Goal: Find contact information: Find contact information

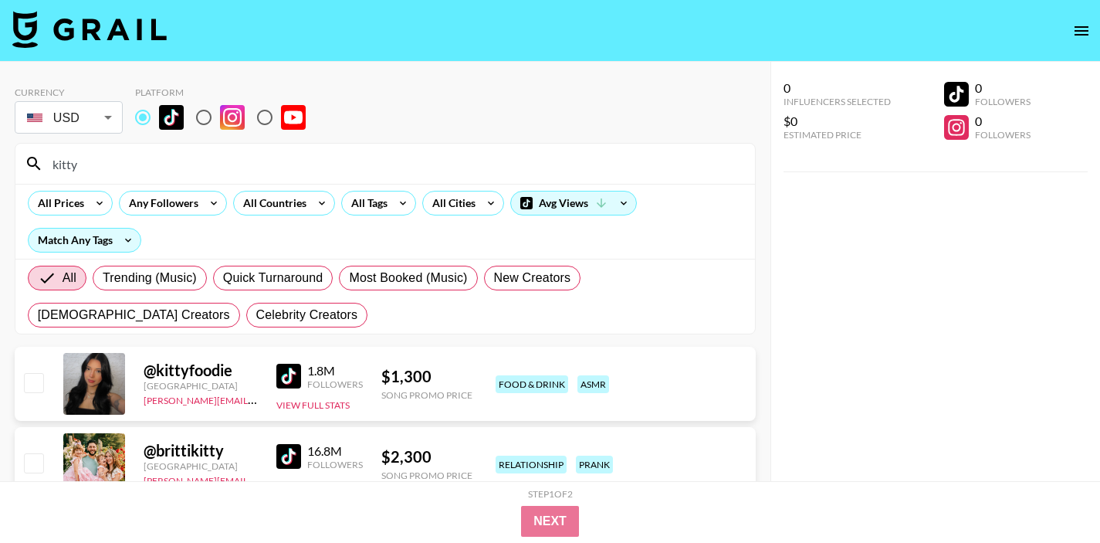
scroll to position [22, 0]
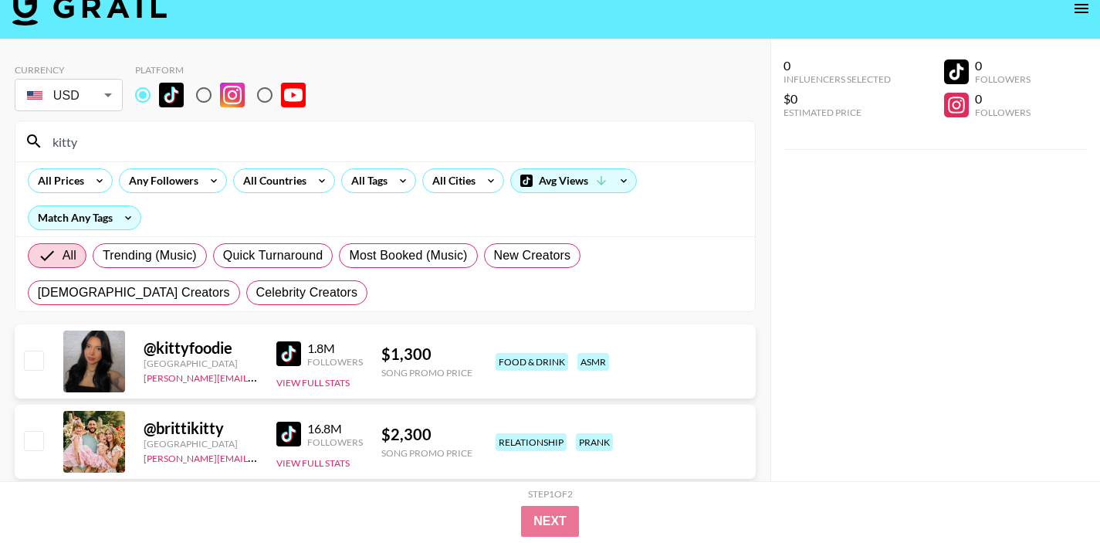
click at [88, 149] on input "kitty" at bounding box center [394, 141] width 702 height 25
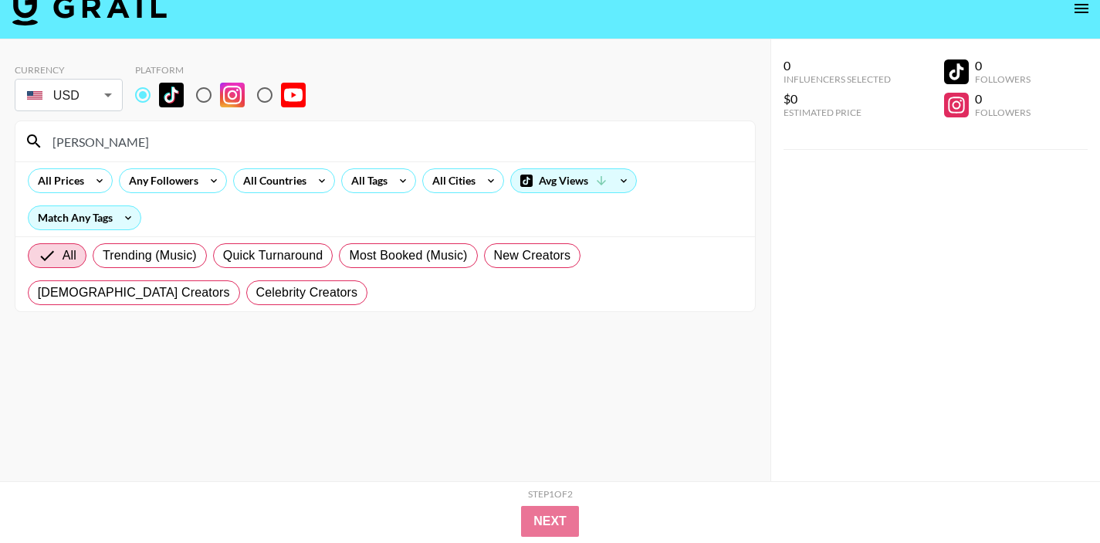
click at [79, 146] on input "[PERSON_NAME]" at bounding box center [394, 141] width 702 height 25
paste input "cloeawesomeness"
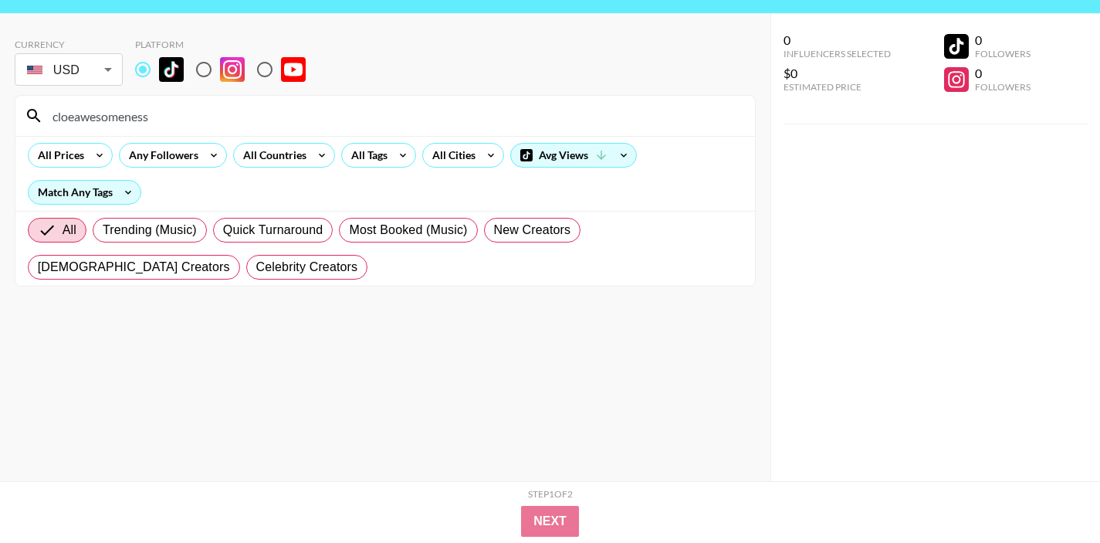
scroll to position [0, 0]
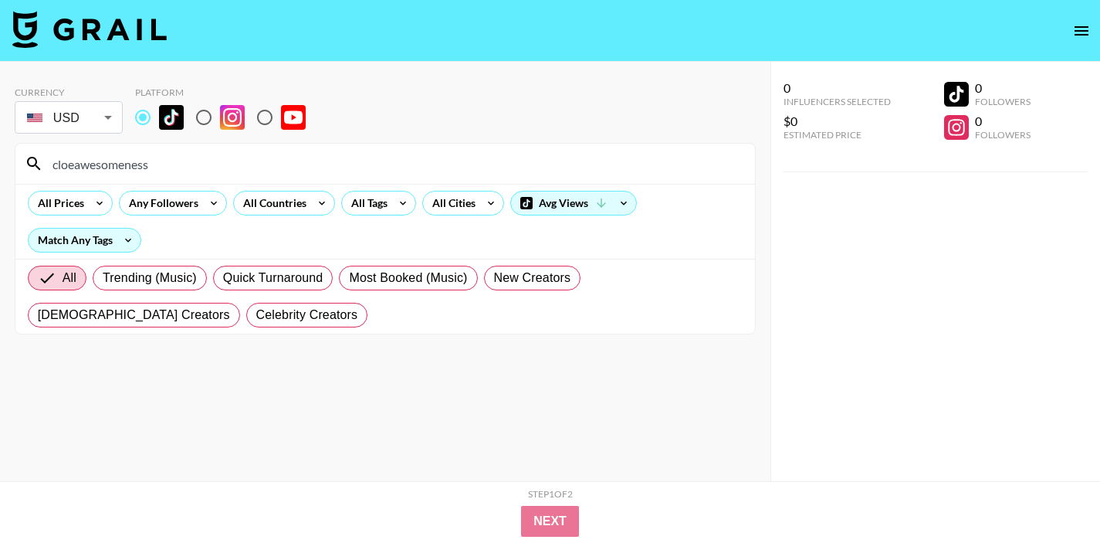
click at [127, 161] on input "cloeawesomeness" at bounding box center [394, 163] width 702 height 25
paste input "megagonefree"
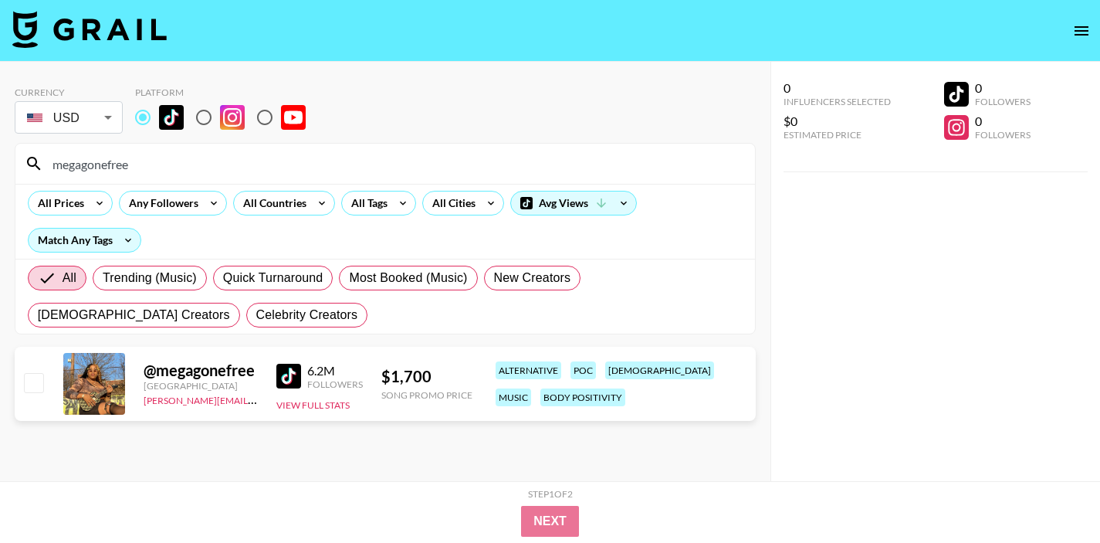
click at [139, 168] on input "megagonefree" at bounding box center [394, 163] width 702 height 25
click at [137, 167] on input "megagonefree" at bounding box center [394, 163] width 702 height 25
click at [138, 167] on input "megagonefree" at bounding box center [394, 163] width 702 height 25
paste input "[PERSON_NAME]"
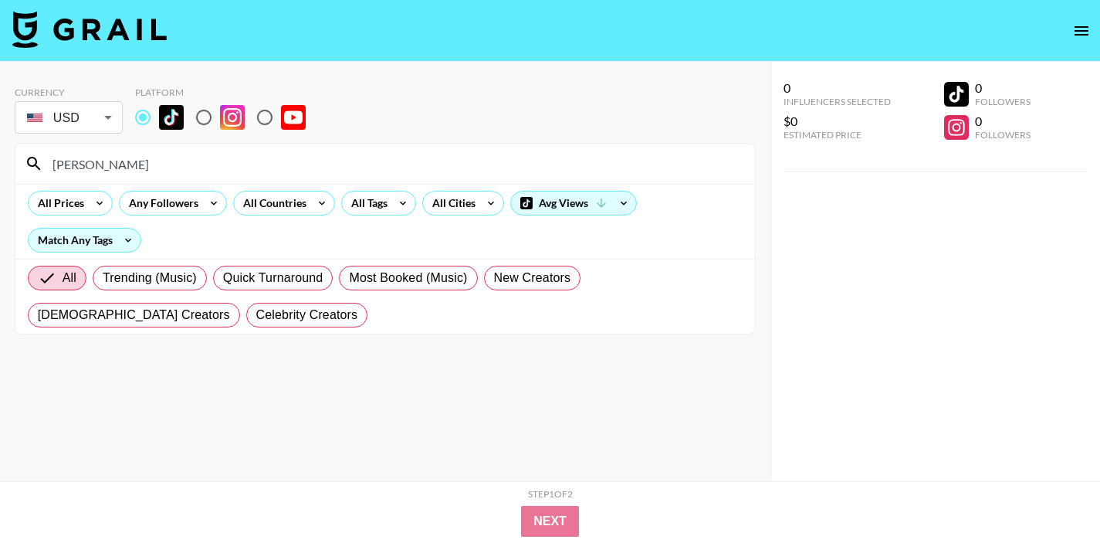
click at [111, 167] on input "[PERSON_NAME]" at bounding box center [394, 163] width 702 height 25
paste input "[PERSON_NAME]"
click at [170, 166] on input "[PERSON_NAME]" at bounding box center [394, 163] width 702 height 25
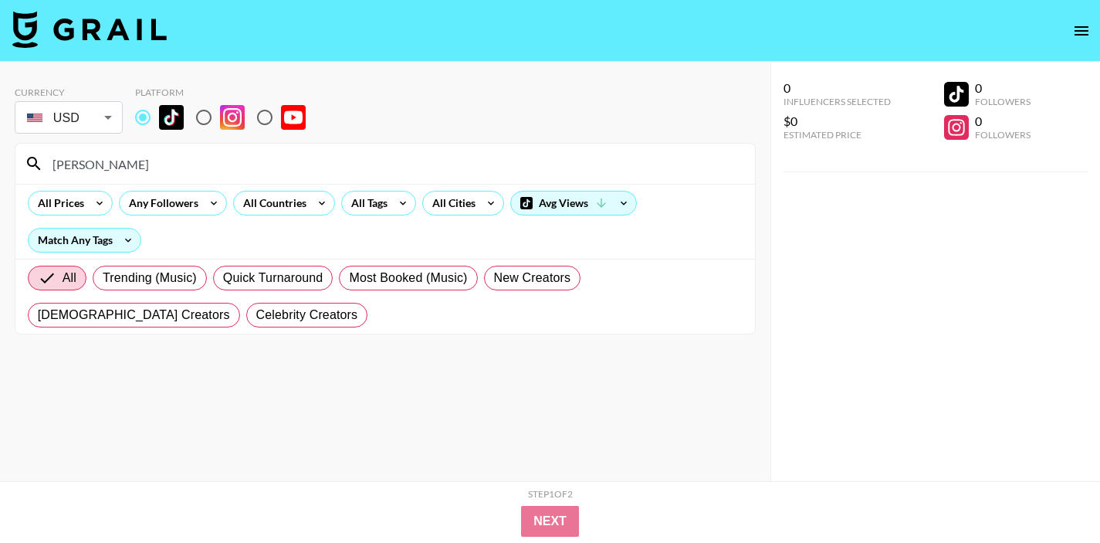
click at [170, 166] on input "[PERSON_NAME]" at bounding box center [394, 163] width 702 height 25
paste input "poppylaur"
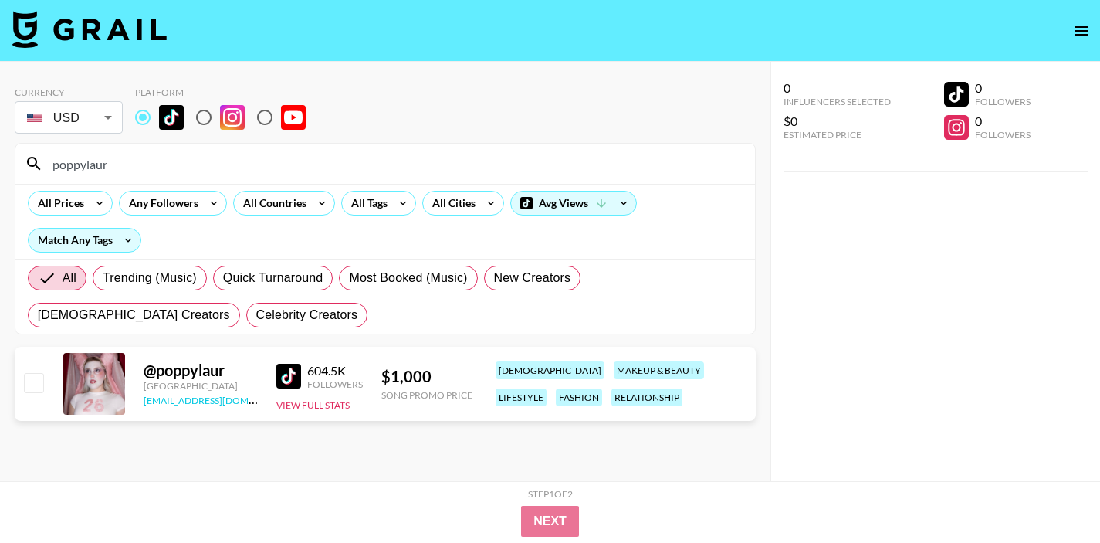
type input "poppylaur"
drag, startPoint x: 222, startPoint y: 403, endPoint x: 138, endPoint y: 404, distance: 84.1
click at [138, 404] on div "@ poppylaur [GEOGRAPHIC_DATA] [EMAIL_ADDRESS][DOMAIN_NAME] 604.5K Followers Vie…" at bounding box center [385, 384] width 741 height 74
copy link "[EMAIL_ADDRESS][DOMAIN_NAME]"
